Goal: Use online tool/utility: Utilize a website feature to perform a specific function

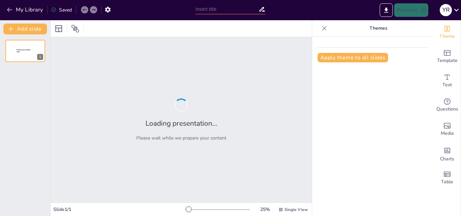
type input "Imported [PERSON_NAME].pptx"
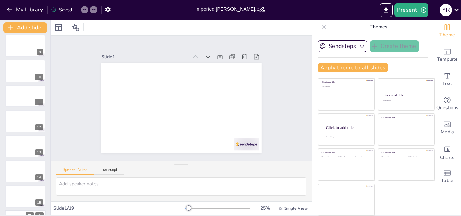
scroll to position [202, 0]
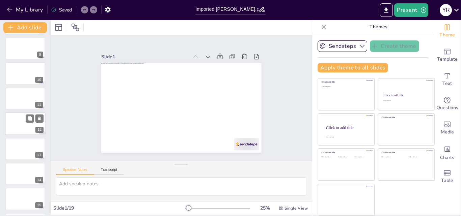
click at [18, 128] on div at bounding box center [25, 123] width 40 height 23
click at [17, 156] on div at bounding box center [25, 149] width 40 height 23
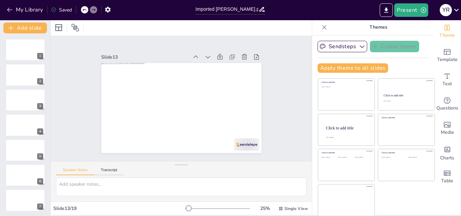
scroll to position [0, 0]
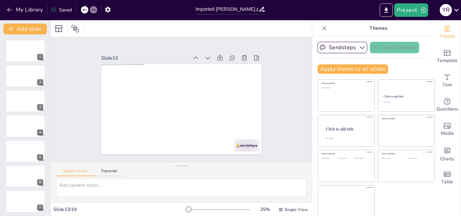
click at [321, 28] on icon at bounding box center [324, 28] width 7 height 7
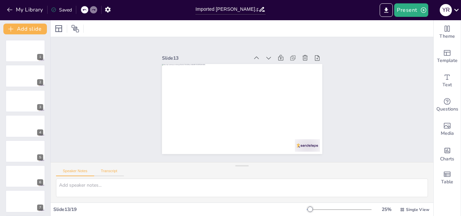
click at [105, 172] on button "Transcript" at bounding box center [109, 172] width 30 height 7
click at [81, 172] on button "Speaker Notes" at bounding box center [75, 172] width 38 height 7
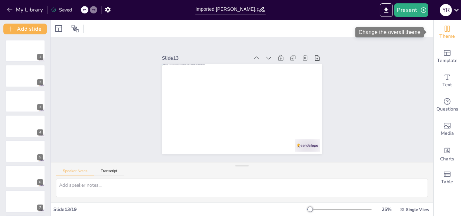
click at [439, 35] on span "Theme" at bounding box center [447, 36] width 16 height 7
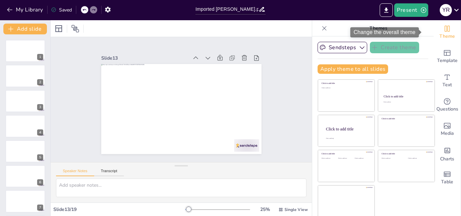
click at [439, 35] on span "Theme" at bounding box center [447, 36] width 16 height 7
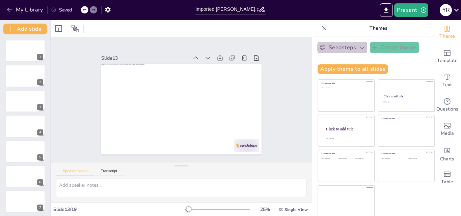
click at [338, 49] on button "Sendsteps" at bounding box center [342, 47] width 50 height 11
click at [321, 30] on icon at bounding box center [324, 28] width 7 height 7
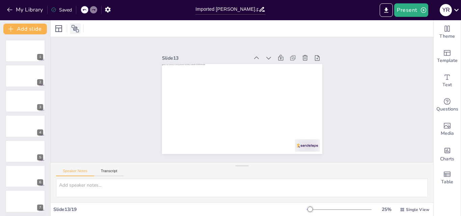
click at [70, 27] on div at bounding box center [75, 28] width 11 height 11
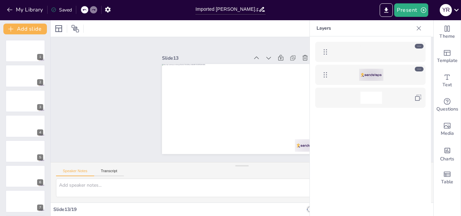
click at [65, 27] on div at bounding box center [68, 28] width 30 height 11
click at [57, 26] on icon at bounding box center [59, 29] width 8 height 8
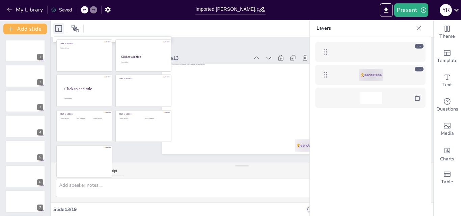
click at [57, 27] on icon at bounding box center [59, 29] width 8 height 8
click at [102, 9] on button "button" at bounding box center [108, 9] width 12 height 12
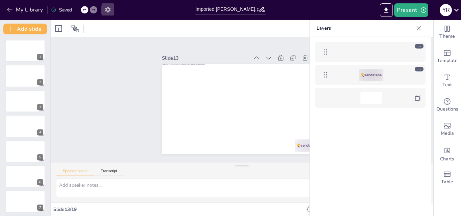
click at [103, 9] on button "button" at bounding box center [108, 9] width 12 height 12
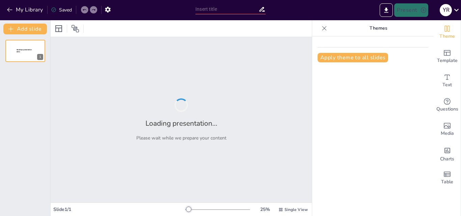
type input "Imported [PERSON_NAME].pptx"
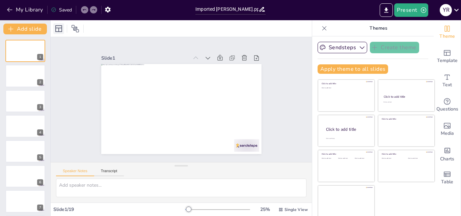
click at [57, 31] on icon at bounding box center [59, 29] width 8 height 8
click at [58, 31] on icon at bounding box center [59, 29] width 8 height 8
click at [58, 27] on icon at bounding box center [59, 29] width 8 height 8
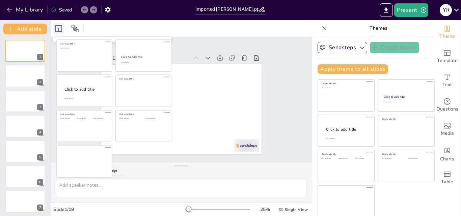
click at [58, 27] on icon at bounding box center [59, 29] width 8 height 8
click at [76, 28] on icon at bounding box center [75, 29] width 8 height 8
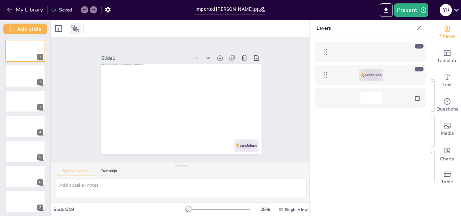
click at [76, 28] on icon at bounding box center [75, 29] width 8 height 8
click at [415, 68] on div at bounding box center [419, 69] width 9 height 5
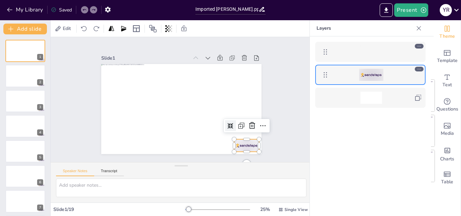
click at [418, 70] on icon at bounding box center [419, 69] width 5 height 5
click at [419, 68] on icon at bounding box center [419, 69] width 5 height 5
click at [420, 27] on icon at bounding box center [419, 28] width 4 height 4
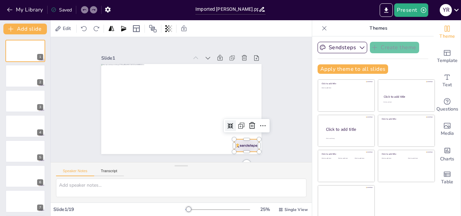
scroll to position [1, 0]
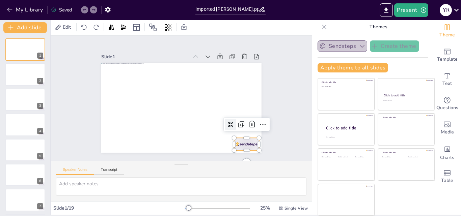
click at [337, 47] on button "Sendsteps" at bounding box center [342, 45] width 50 height 11
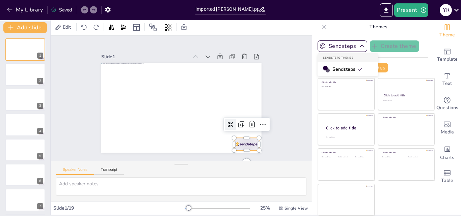
click at [333, 71] on span "Sendsteps" at bounding box center [347, 69] width 30 height 6
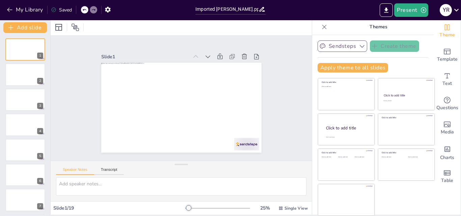
click at [333, 48] on button "Sendsteps" at bounding box center [342, 45] width 50 height 11
click at [335, 49] on button "Sendsteps" at bounding box center [342, 45] width 50 height 11
click at [336, 48] on button "Sendsteps" at bounding box center [342, 45] width 50 height 11
click at [347, 48] on button "Sendsteps" at bounding box center [342, 45] width 50 height 11
click at [319, 25] on div at bounding box center [324, 27] width 11 height 11
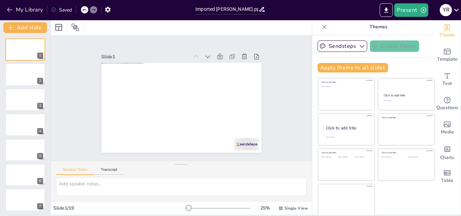
scroll to position [0, 0]
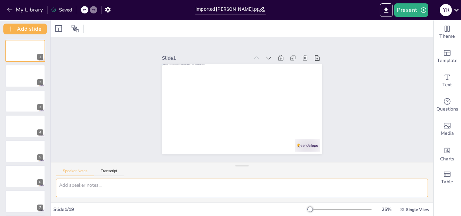
click at [400, 193] on textarea at bounding box center [242, 188] width 372 height 19
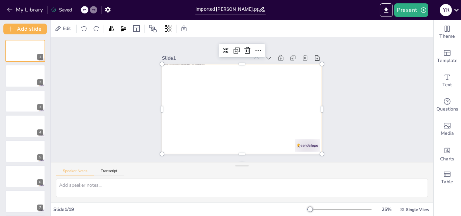
click at [263, 104] on div at bounding box center [242, 109] width 160 height 90
click at [264, 104] on div at bounding box center [241, 109] width 169 height 106
click at [264, 104] on div at bounding box center [242, 109] width 160 height 90
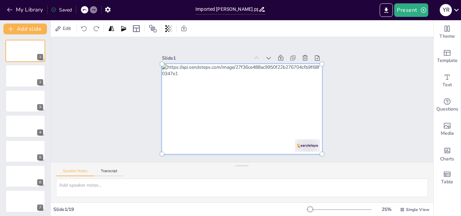
click at [264, 104] on div at bounding box center [240, 109] width 177 height 115
drag, startPoint x: 264, startPoint y: 104, endPoint x: 296, endPoint y: 106, distance: 32.1
click at [296, 106] on div at bounding box center [240, 108] width 177 height 115
click at [200, 95] on div at bounding box center [242, 109] width 168 height 98
click at [195, 91] on div at bounding box center [242, 109] width 168 height 98
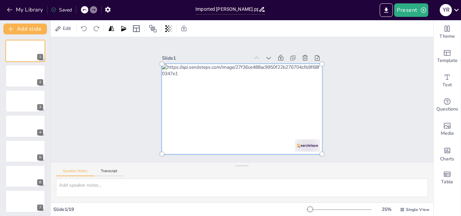
click at [195, 91] on div at bounding box center [242, 109] width 168 height 98
click at [195, 91] on div at bounding box center [240, 109] width 177 height 115
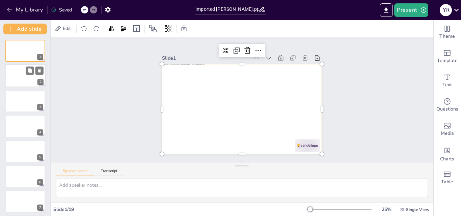
click at [29, 77] on div at bounding box center [25, 76] width 40 height 23
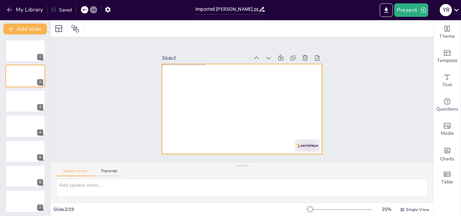
click at [180, 104] on div at bounding box center [241, 109] width 169 height 106
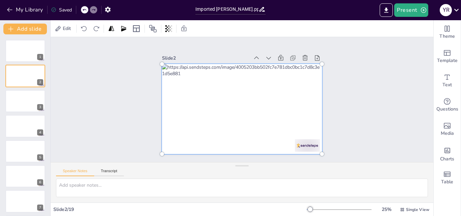
click at [180, 104] on div at bounding box center [240, 109] width 177 height 115
click at [193, 106] on div at bounding box center [242, 109] width 168 height 98
drag, startPoint x: 198, startPoint y: 106, endPoint x: 221, endPoint y: 105, distance: 22.6
click at [221, 105] on div at bounding box center [240, 109] width 177 height 115
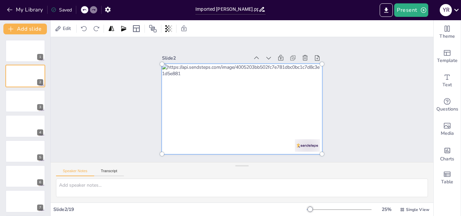
drag, startPoint x: 233, startPoint y: 90, endPoint x: 313, endPoint y: 74, distance: 82.2
click at [294, 88] on div at bounding box center [240, 109] width 177 height 115
click at [319, 67] on div at bounding box center [325, 73] width 12 height 12
drag, startPoint x: 193, startPoint y: 78, endPoint x: 222, endPoint y: 151, distance: 78.9
click at [222, 151] on div at bounding box center [240, 109] width 177 height 115
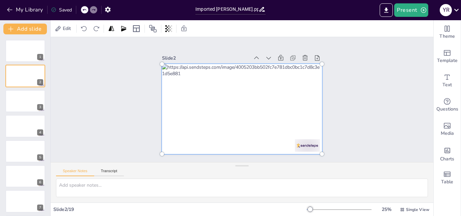
click at [190, 85] on div at bounding box center [242, 109] width 168 height 98
click at [190, 85] on div at bounding box center [240, 108] width 177 height 115
click at [189, 85] on div at bounding box center [240, 109] width 177 height 115
click at [37, 122] on icon at bounding box center [39, 121] width 5 height 5
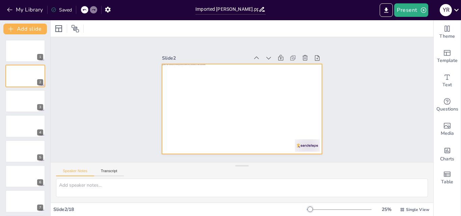
click at [179, 94] on div at bounding box center [242, 109] width 160 height 90
click at [179, 94] on div at bounding box center [241, 109] width 169 height 106
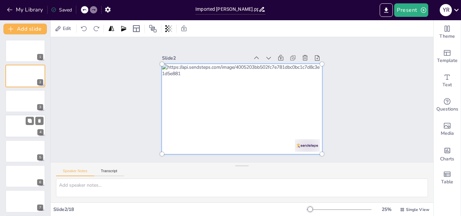
click at [13, 124] on div at bounding box center [25, 126] width 40 height 23
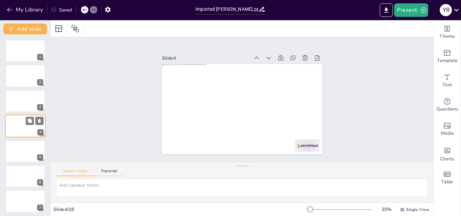
scroll to position [1, 0]
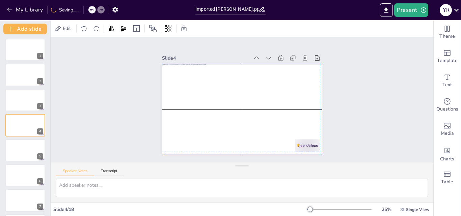
click at [224, 79] on div at bounding box center [241, 109] width 169 height 106
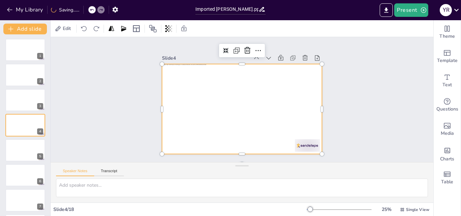
click at [224, 79] on div at bounding box center [241, 109] width 169 height 106
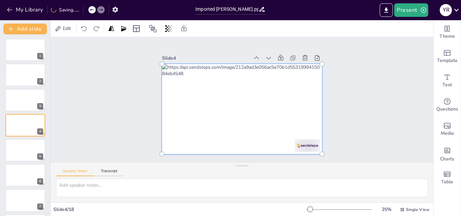
click at [220, 84] on div at bounding box center [240, 109] width 177 height 115
drag, startPoint x: 224, startPoint y: 79, endPoint x: 235, endPoint y: 97, distance: 21.7
click at [235, 82] on div at bounding box center [242, 109] width 168 height 98
drag, startPoint x: 237, startPoint y: 121, endPoint x: 235, endPoint y: 114, distance: 7.9
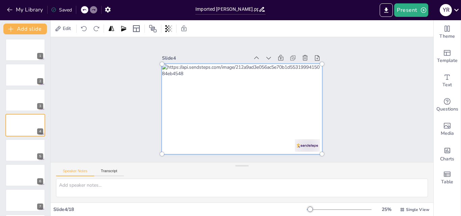
click at [236, 143] on div at bounding box center [240, 109] width 177 height 115
drag, startPoint x: 235, startPoint y: 114, endPoint x: 239, endPoint y: 80, distance: 33.9
click at [239, 80] on div at bounding box center [239, 109] width 185 height 131
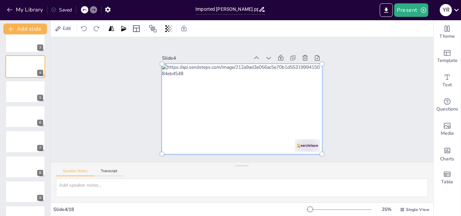
scroll to position [170, 0]
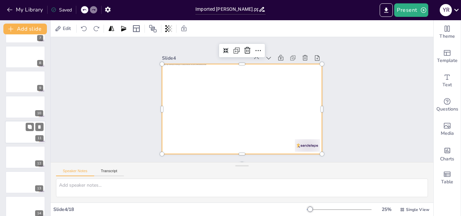
click at [27, 133] on div at bounding box center [25, 132] width 40 height 23
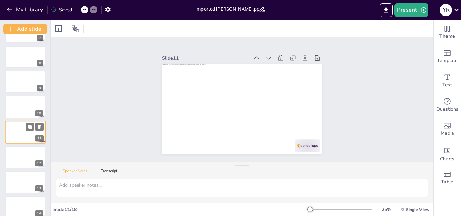
scroll to position [176, 0]
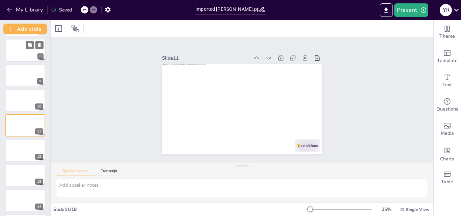
click at [15, 54] on div at bounding box center [25, 50] width 40 height 23
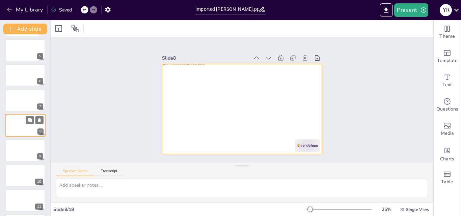
scroll to position [0, 0]
